Goal: Check status: Check status

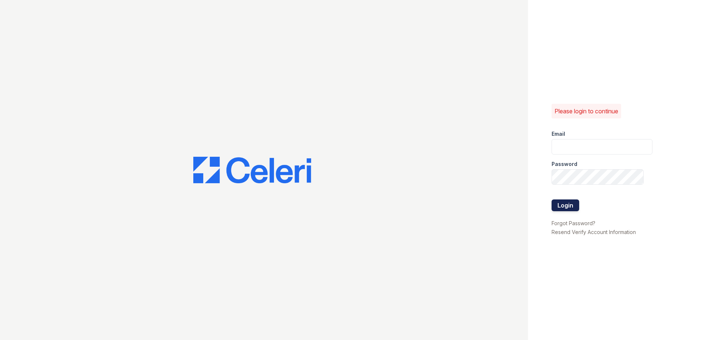
type input "nmurigi@trinity-pm.com"
click at [557, 206] on button "Login" at bounding box center [565, 205] width 28 height 12
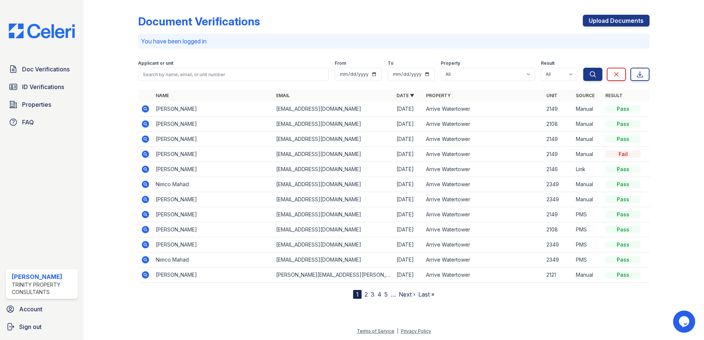
click at [144, 229] on icon at bounding box center [145, 229] width 7 height 7
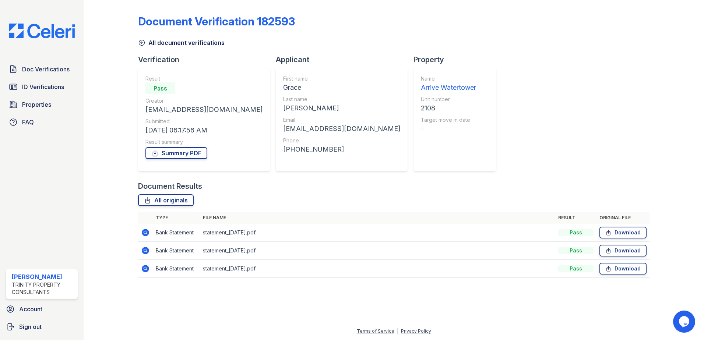
click at [145, 232] on icon at bounding box center [145, 232] width 2 height 2
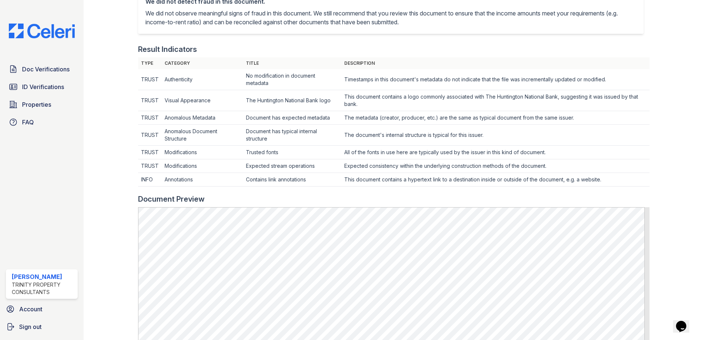
scroll to position [37, 0]
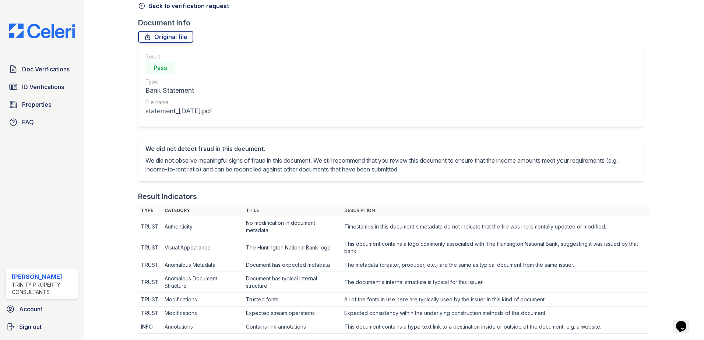
click at [143, 10] on link "Back to verification request" at bounding box center [183, 5] width 91 height 9
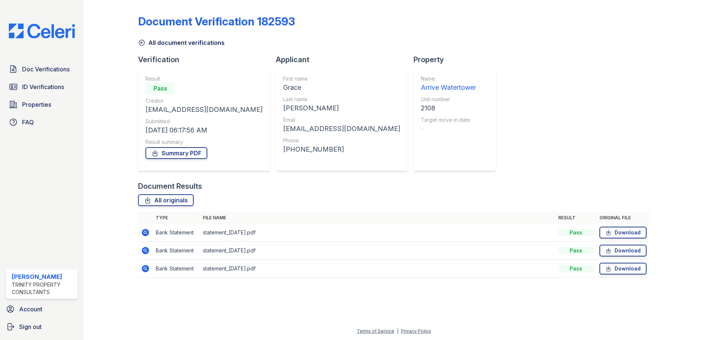
click at [142, 268] on icon at bounding box center [145, 268] width 7 height 7
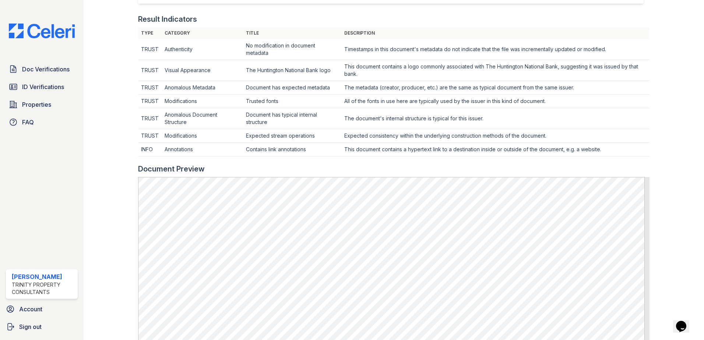
scroll to position [122, 0]
